Goal: Information Seeking & Learning: Learn about a topic

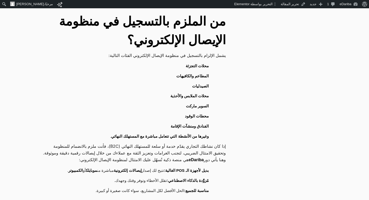
scroll to position [259, 0]
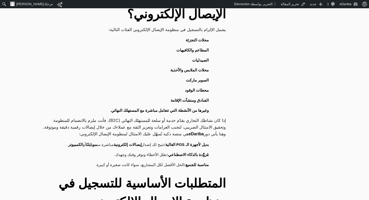
drag, startPoint x: 227, startPoint y: 119, endPoint x: 93, endPoint y: 154, distance: 138.5
copy div "وهنا يأتي دور eDariba هي منصة ذكية تُسهّل عليك الامتثال لمنظومة الإيصال الإلكتر…"
click at [157, 96] on li "الفنادق ومنشآت الإقامة" at bounding box center [131, 101] width 170 height 10
click at [302, 2] on link "تحرير المقالة" at bounding box center [292, 4] width 29 height 8
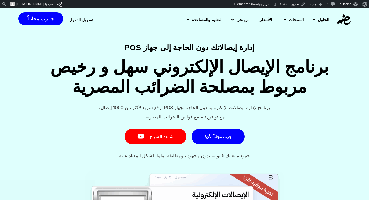
click at [187, 21] on icon at bounding box center [188, 20] width 3 height 4
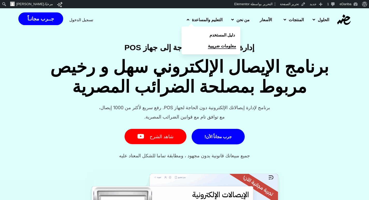
click at [185, 46] on link "معلومات ضريبية" at bounding box center [210, 45] width 59 height 11
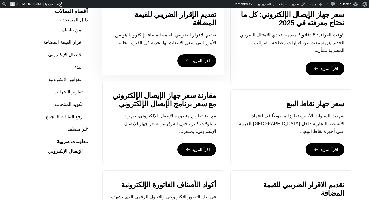
scroll to position [285, 0]
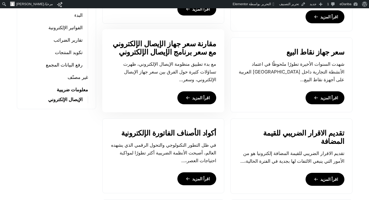
click at [194, 98] on link "اقرأ المزيد" at bounding box center [196, 97] width 39 height 13
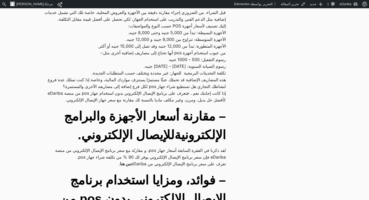
scroll to position [129, 0]
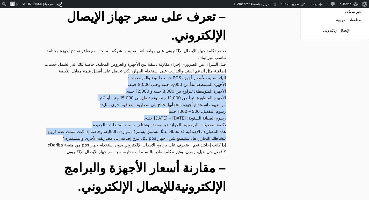
drag, startPoint x: 233, startPoint y: 82, endPoint x: 44, endPoint y: 144, distance: 198.2
copy div "إليك تصنيف لأسعار أجهزة POS حسب النوع والمواصفات: الأجهزة البسيطة: تبدأ من 5,00…"
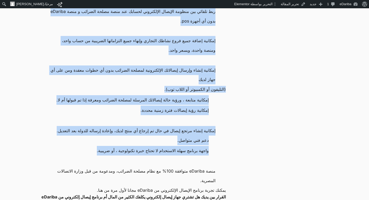
scroll to position [466, 0]
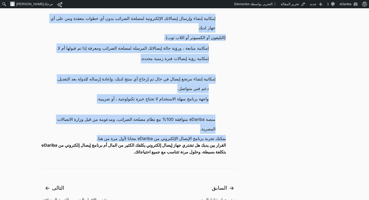
drag, startPoint x: 218, startPoint y: 65, endPoint x: 88, endPoint y: 164, distance: 162.9
copy div "ف وائد، ومزايا استخدام برنامج الإيصال الإلكتروني بدون pos من eDariba . ربط تلقا…"
drag, startPoint x: 238, startPoint y: 127, endPoint x: 216, endPoint y: 158, distance: 37.5
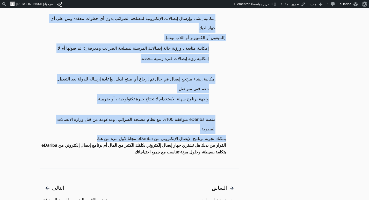
click at [129, 134] on span "منصة eDariba متوافقة 100% مع نظام مصلحة الضرائب، ومدعومة من قبل وزارة الاتصالات…" at bounding box center [132, 124] width 165 height 19
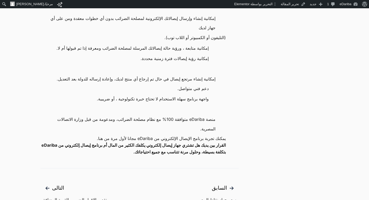
scroll to position [492, 0]
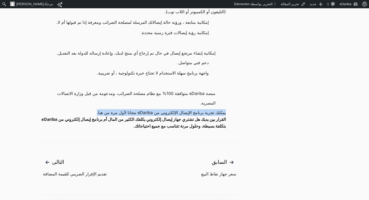
drag, startPoint x: 227, startPoint y: 143, endPoint x: 85, endPoint y: 143, distance: 142.8
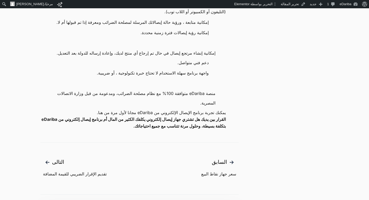
drag, startPoint x: 109, startPoint y: 139, endPoint x: 94, endPoint y: 142, distance: 15.3
click at [97, 116] on span "يمكنك تجربة برنامج الإيصال الإلكتروني من eDariba مجانا لأول مرة من هنا." at bounding box center [161, 112] width 129 height 7
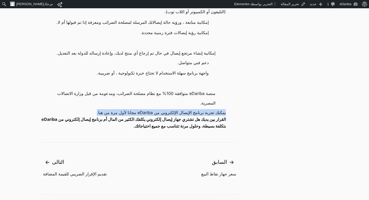
drag, startPoint x: 229, startPoint y: 142, endPoint x: 87, endPoint y: 138, distance: 141.3
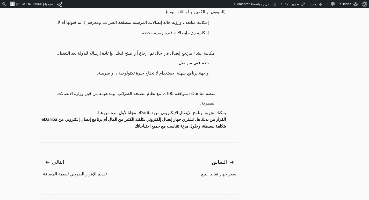
drag, startPoint x: 105, startPoint y: 139, endPoint x: 86, endPoint y: 140, distance: 19.2
click at [86, 116] on p "يمكنك تجربة برنامج الإيصال الإلكتروني من eDariba مجانا لأول مرة من هنا." at bounding box center [132, 112] width 185 height 7
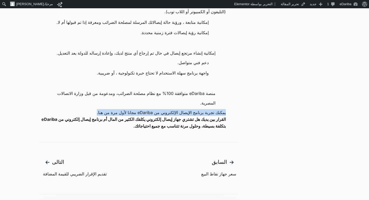
drag, startPoint x: 225, startPoint y: 144, endPoint x: 87, endPoint y: 143, distance: 137.9
click at [87, 116] on p "يمكنك تجربة برنامج الإيصال الإلكتروني من eDariba مجانا لأول مرة من هنا." at bounding box center [132, 112] width 185 height 7
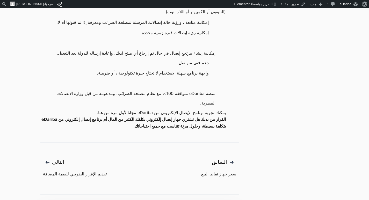
drag, startPoint x: 94, startPoint y: 139, endPoint x: 248, endPoint y: 144, distance: 153.8
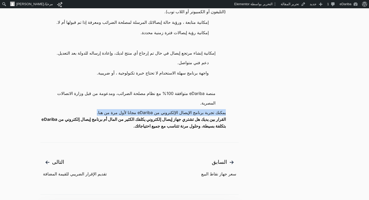
drag, startPoint x: 228, startPoint y: 142, endPoint x: 89, endPoint y: 140, distance: 139.2
copy span "يمكنك تجربة برنامج الإيصال الإلكتروني من eDariba مجانا لأول مرة من هنا."
